Goal: Transaction & Acquisition: Purchase product/service

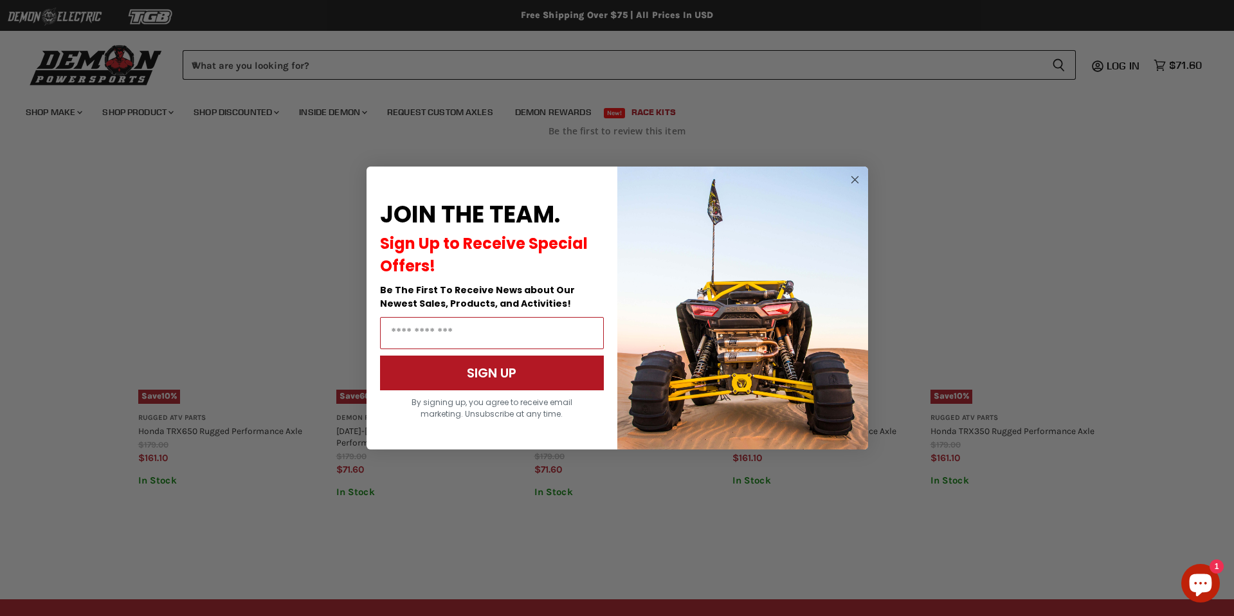
scroll to position [682, 0]
